Goal: Information Seeking & Learning: Learn about a topic

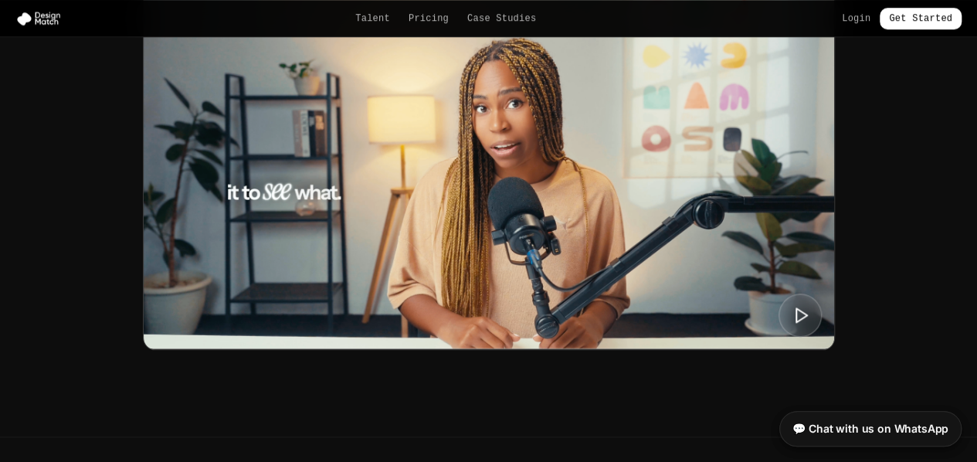
scroll to position [693, 0]
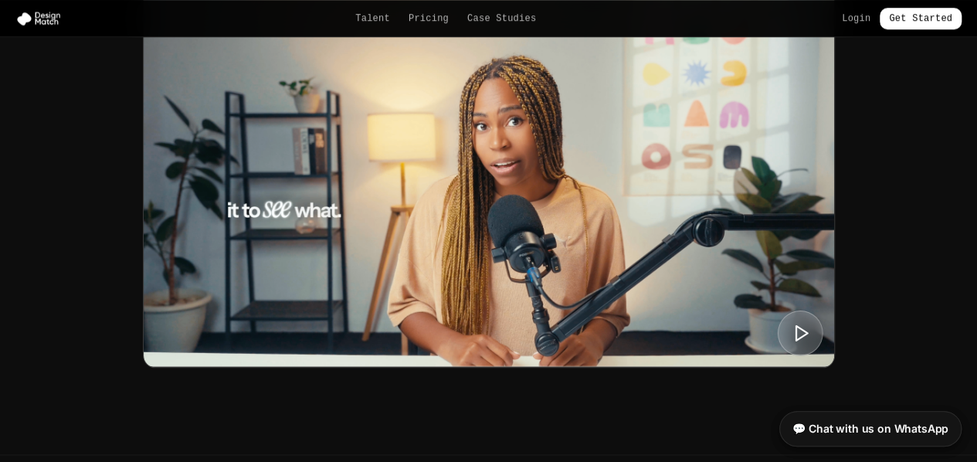
click at [795, 344] on button at bounding box center [800, 333] width 46 height 46
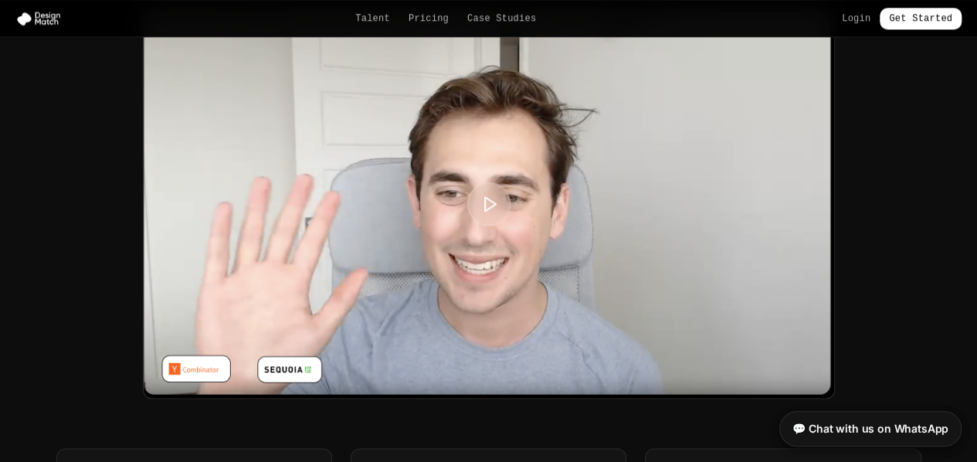
scroll to position [3800, 0]
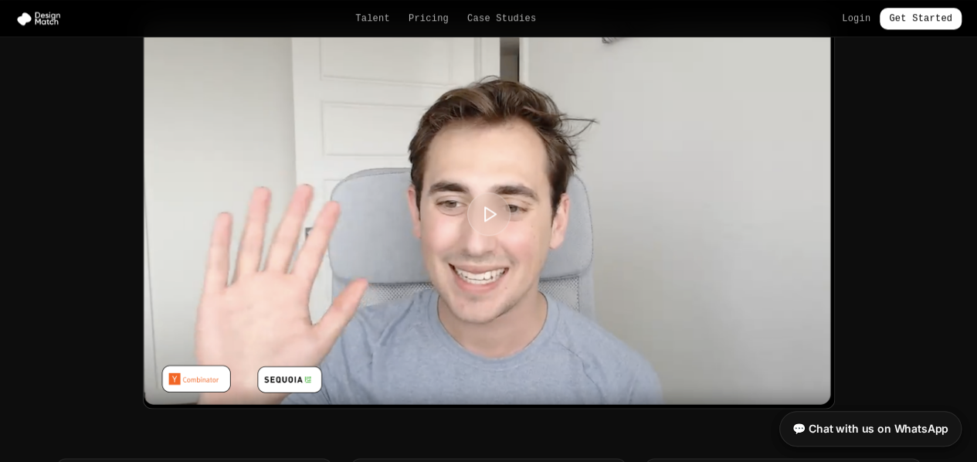
click at [556, 230] on div at bounding box center [489, 214] width 690 height 388
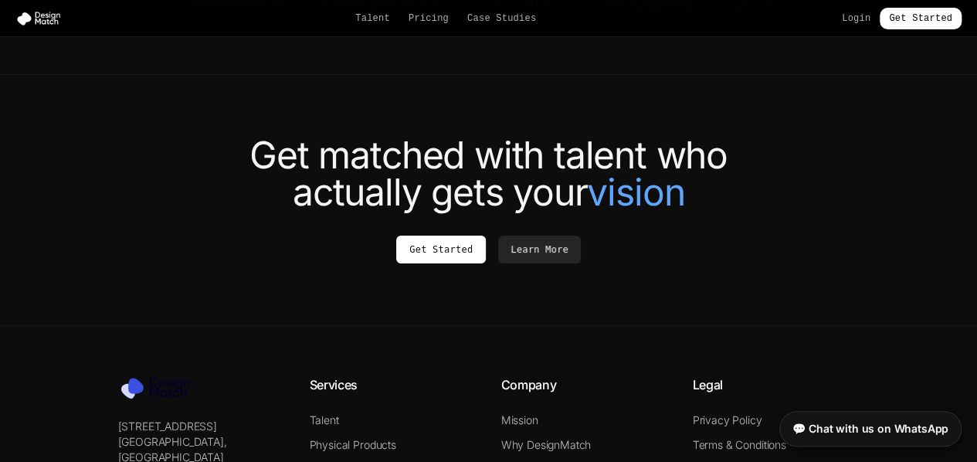
scroll to position [5852, 0]
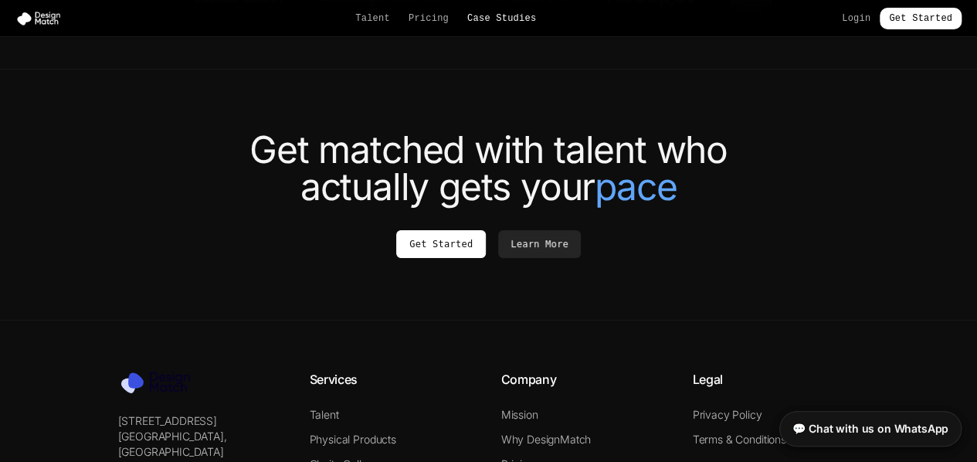
click at [485, 13] on link "Case Studies" at bounding box center [501, 18] width 69 height 12
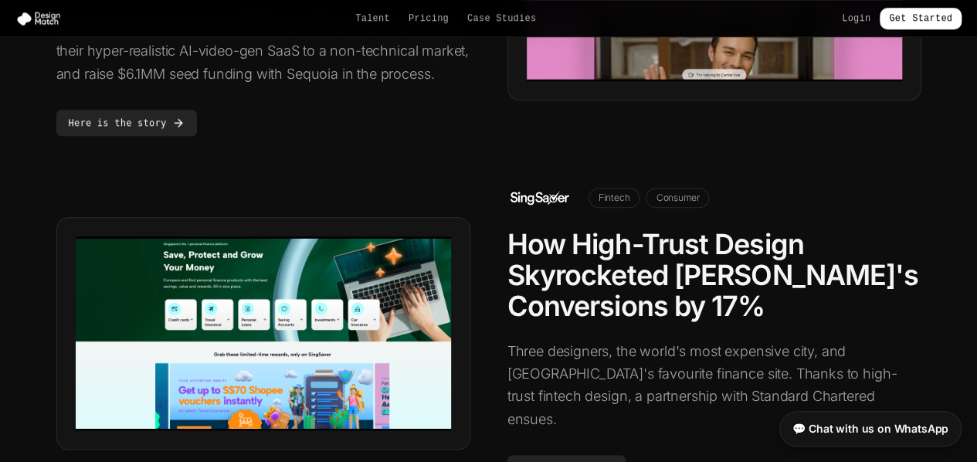
scroll to position [651, 0]
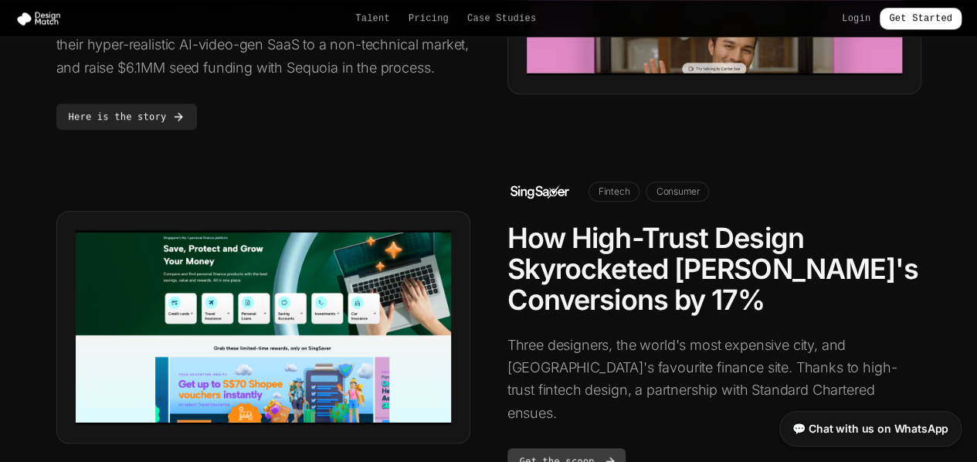
click at [560, 448] on link "Get the scoop" at bounding box center [566, 461] width 118 height 26
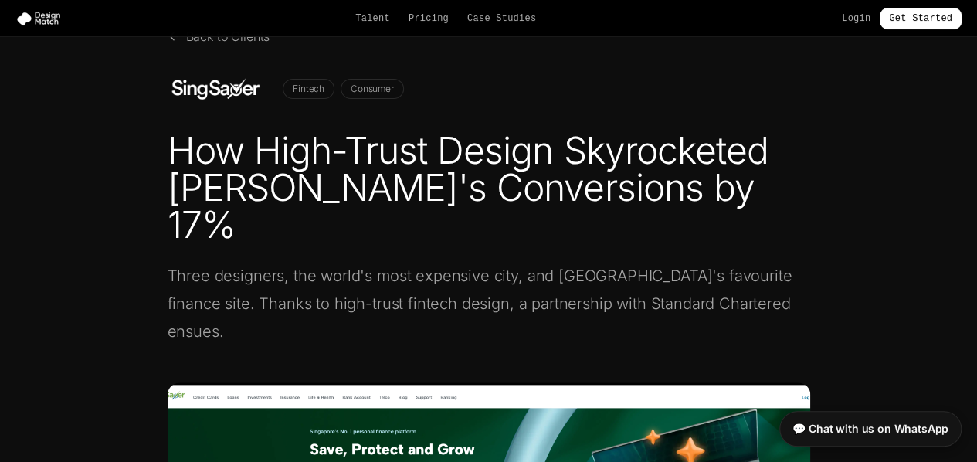
scroll to position [85, 0]
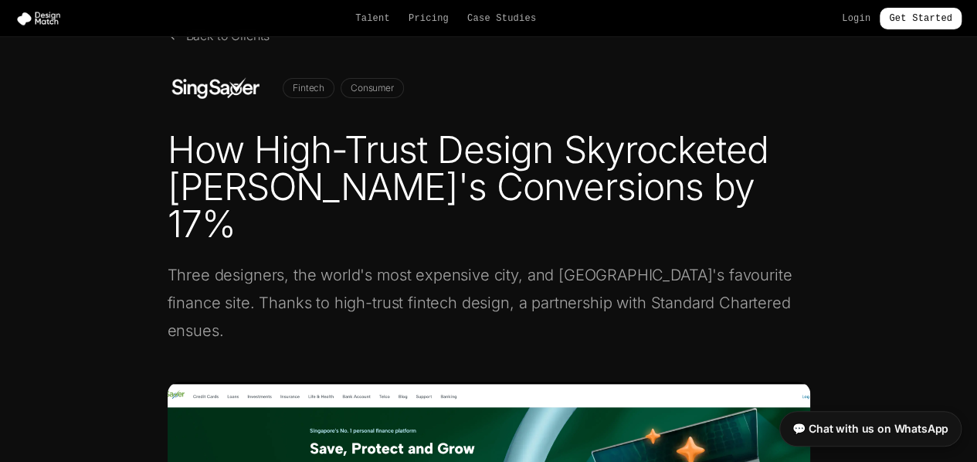
drag, startPoint x: 161, startPoint y: 81, endPoint x: 259, endPoint y: 91, distance: 99.3
click at [259, 91] on div "Back to Clients Fintech Consumer How High-Trust Design Skyrocketed [PERSON_NAME…" at bounding box center [489, 384] width 692 height 716
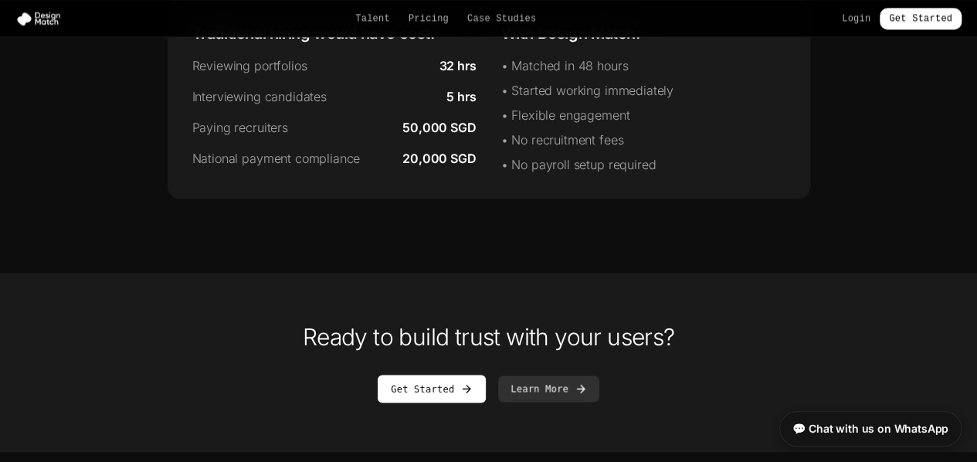
scroll to position [4301, 0]
